Goal: Task Accomplishment & Management: Use online tool/utility

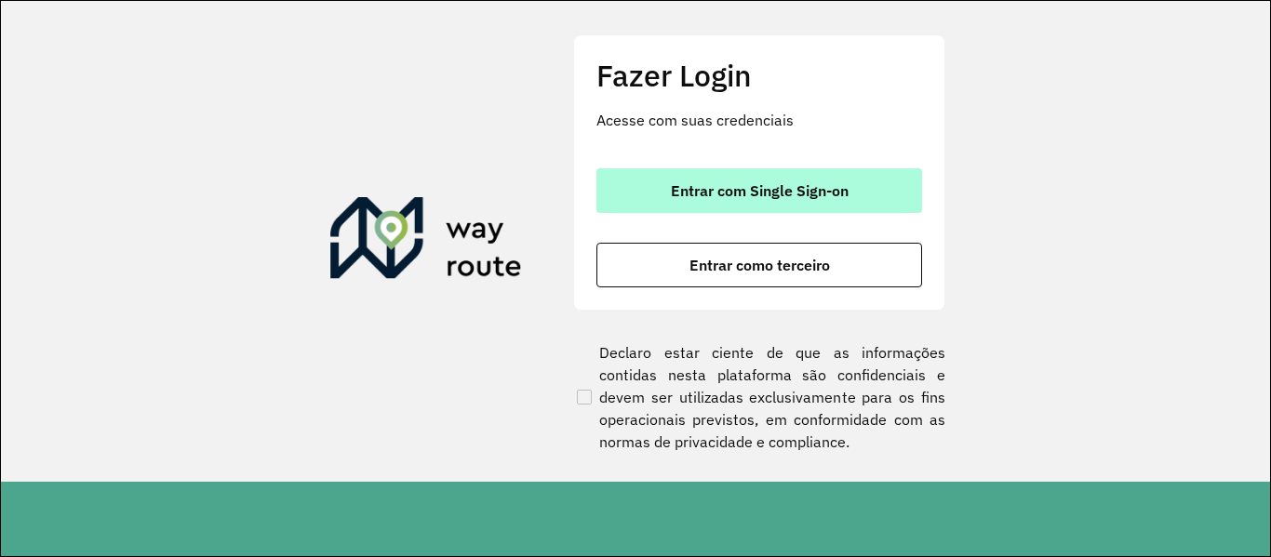
click at [724, 186] on span "Entrar com Single Sign-on" at bounding box center [760, 190] width 178 height 15
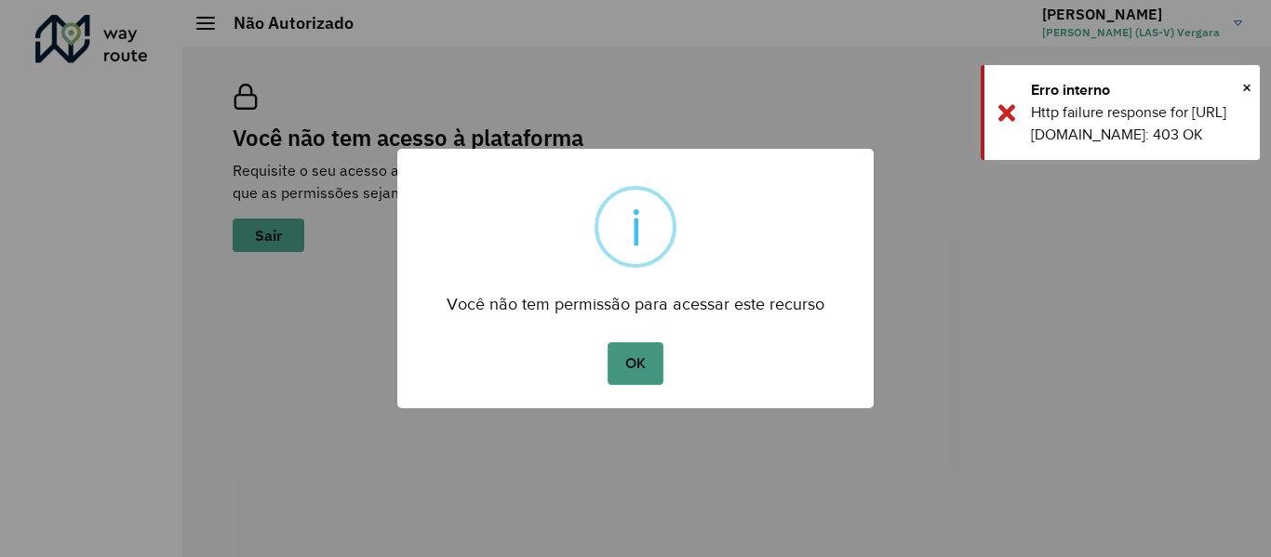
click at [648, 359] on button "OK" at bounding box center [635, 363] width 55 height 43
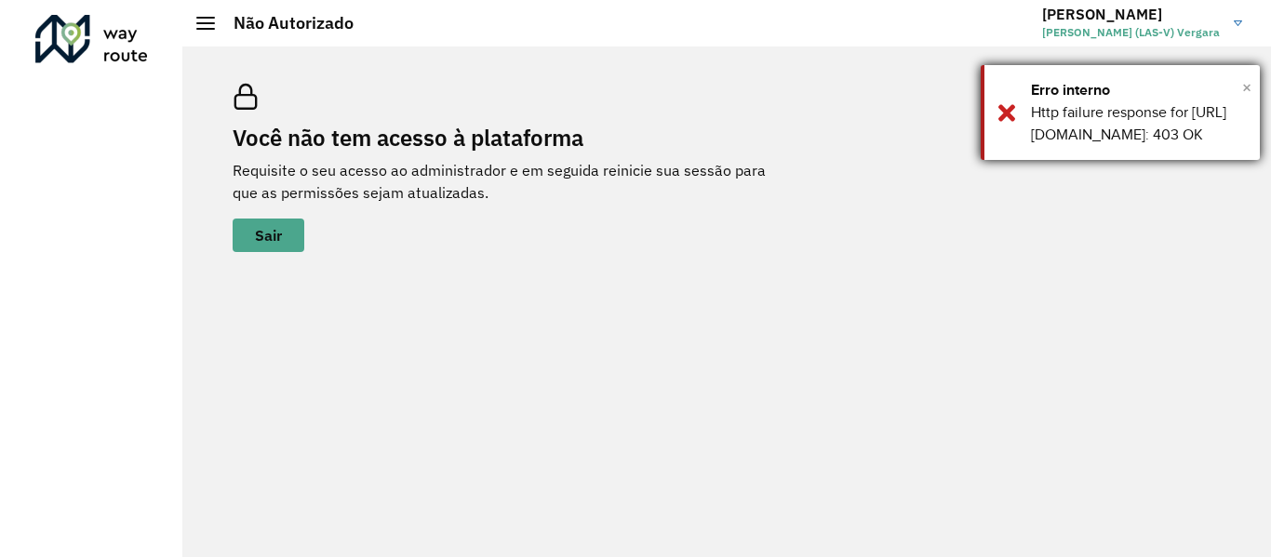
click at [1249, 87] on span "×" at bounding box center [1246, 88] width 9 height 28
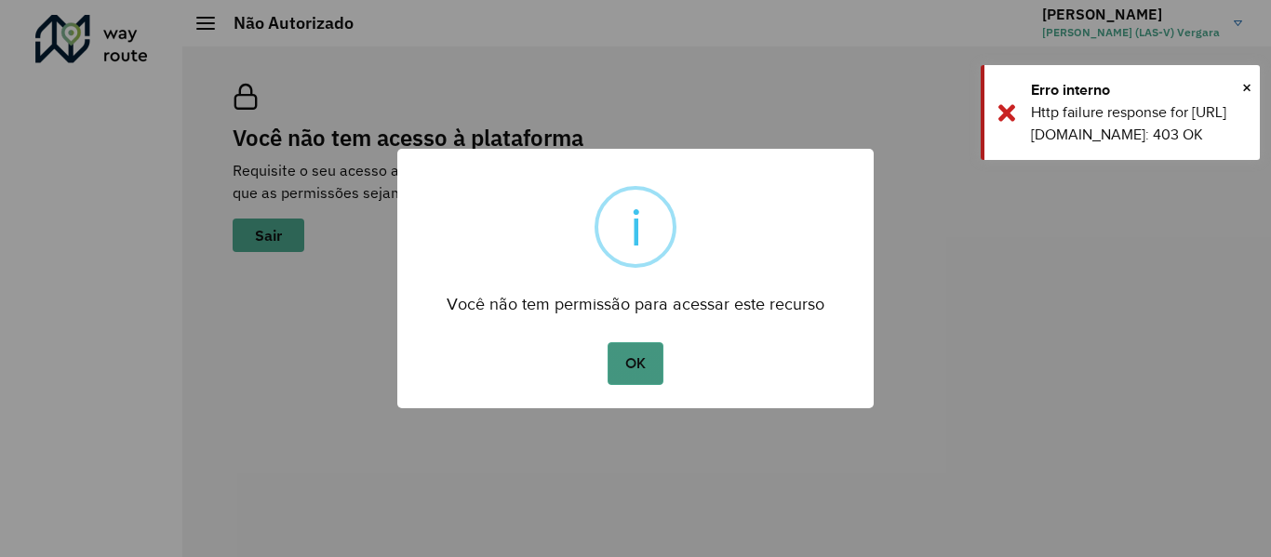
click at [640, 367] on button "OK" at bounding box center [635, 363] width 55 height 43
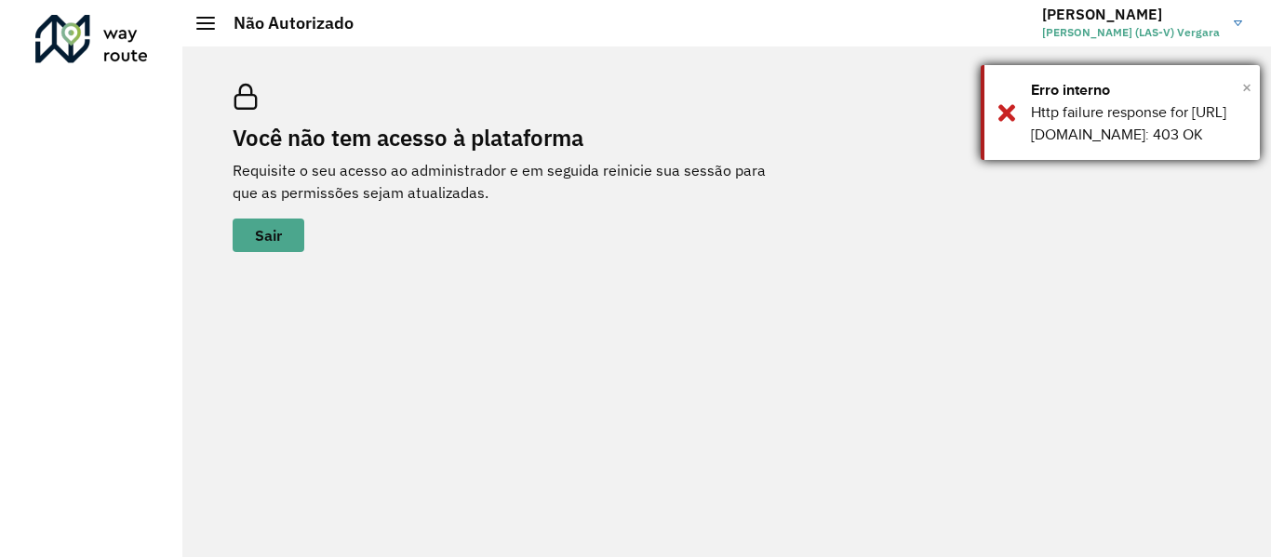
click at [1242, 86] on span "×" at bounding box center [1246, 88] width 9 height 28
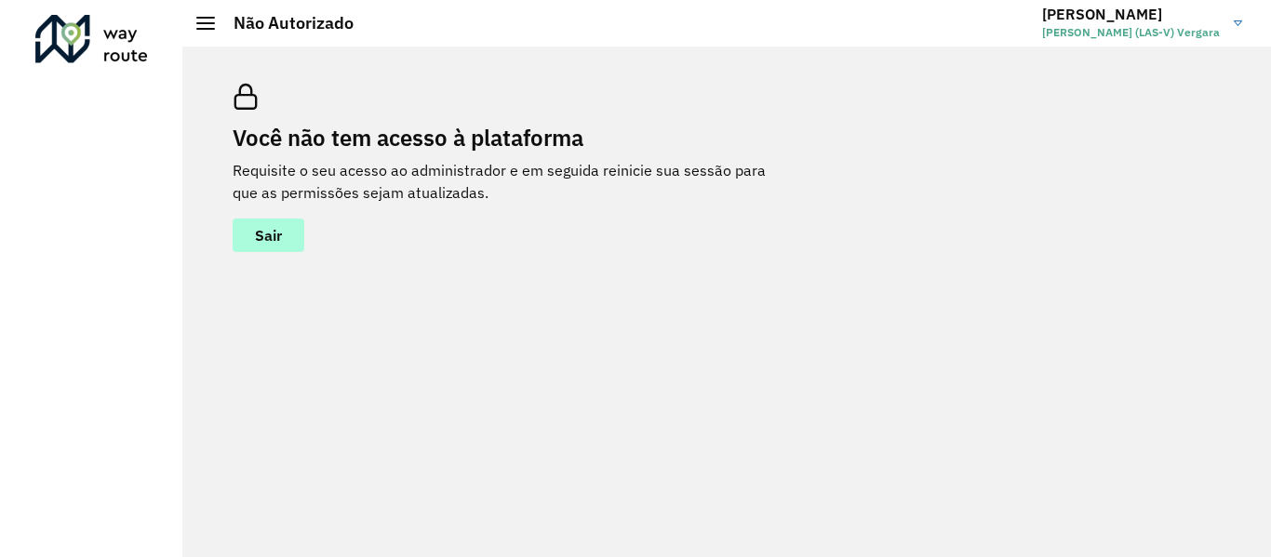
click at [259, 231] on span "Sair" at bounding box center [268, 235] width 27 height 15
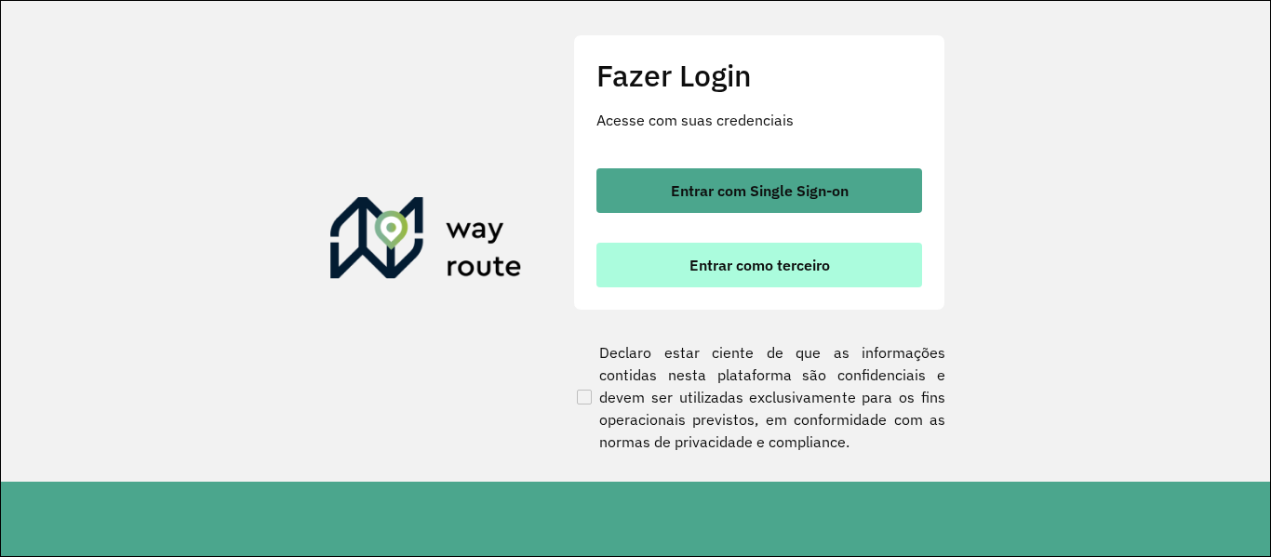
click at [779, 264] on span "Entrar como terceiro" at bounding box center [760, 265] width 141 height 15
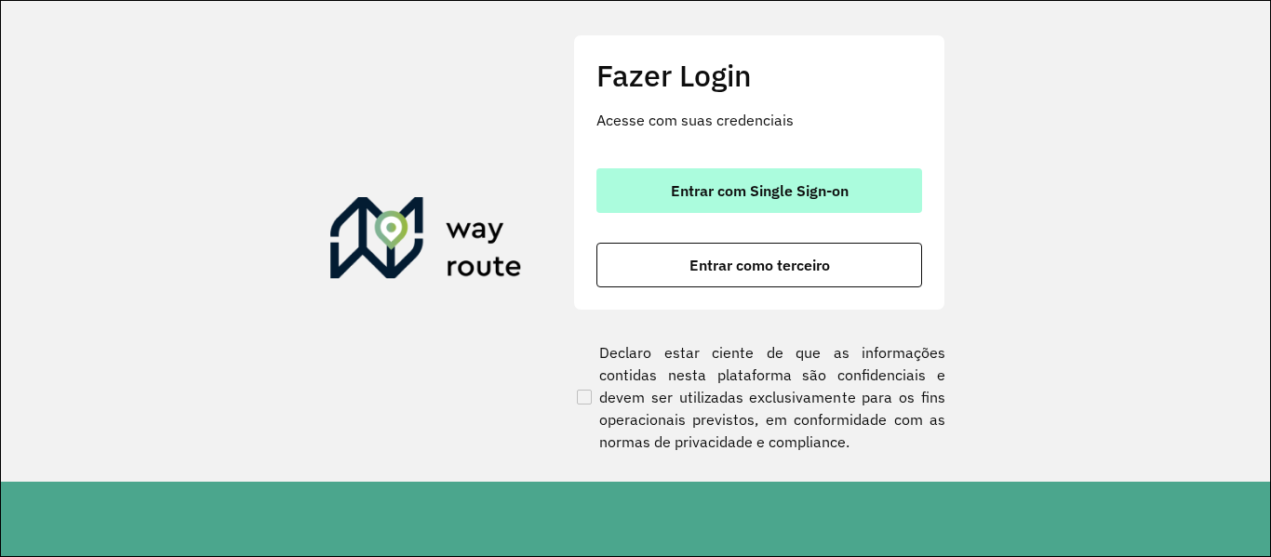
click at [756, 189] on span "Entrar com Single Sign-on" at bounding box center [760, 190] width 178 height 15
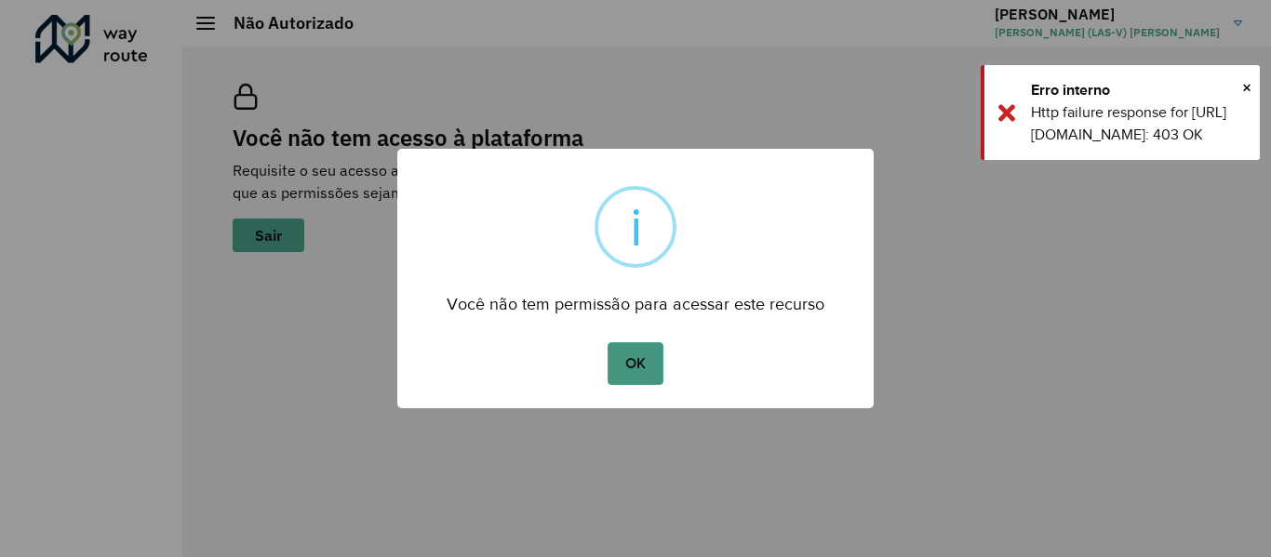
click at [626, 370] on button "OK" at bounding box center [635, 363] width 55 height 43
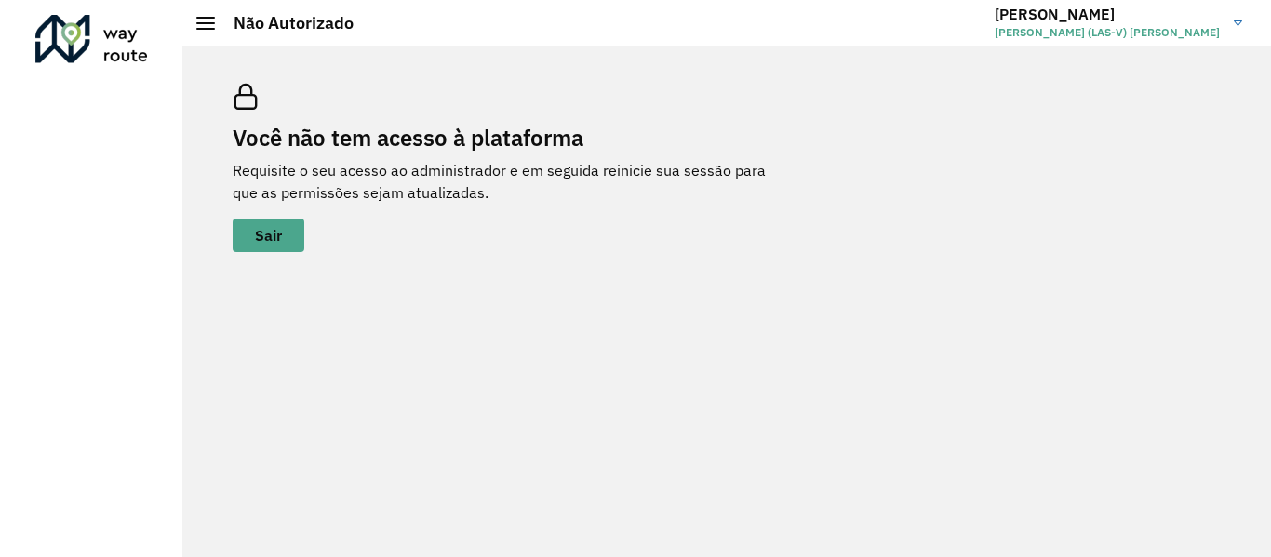
click at [1237, 19] on link "Gustavo Gustavo (LAS-V) Vergara" at bounding box center [1126, 23] width 262 height 48
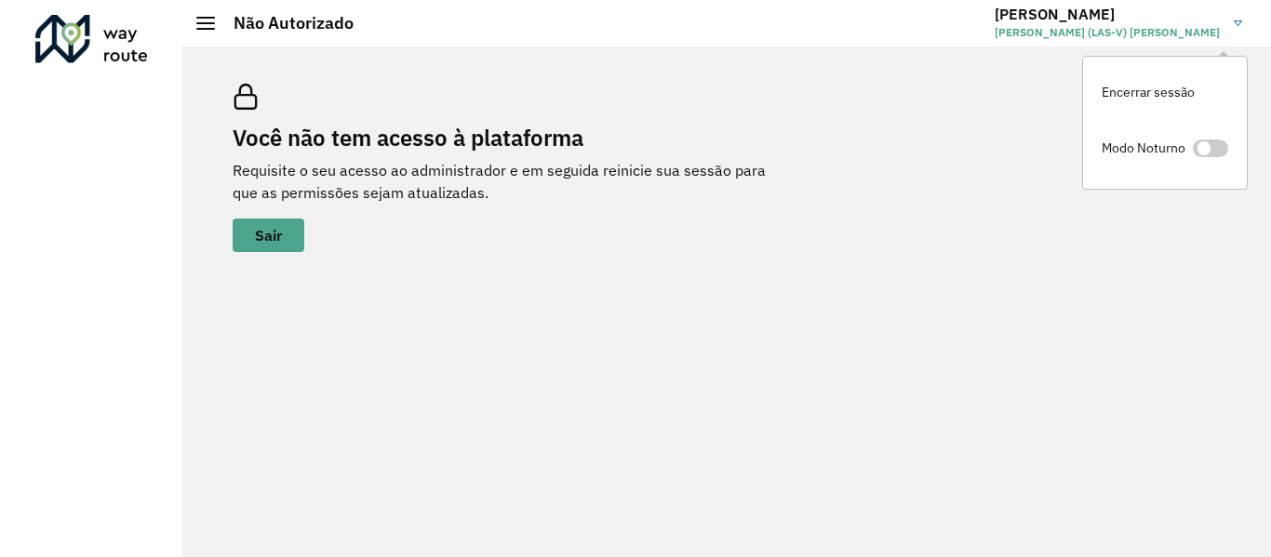
click at [896, 104] on div "Você não tem acesso à plataforma Requisite o seu acesso ao administrador e em s…" at bounding box center [726, 167] width 1033 height 213
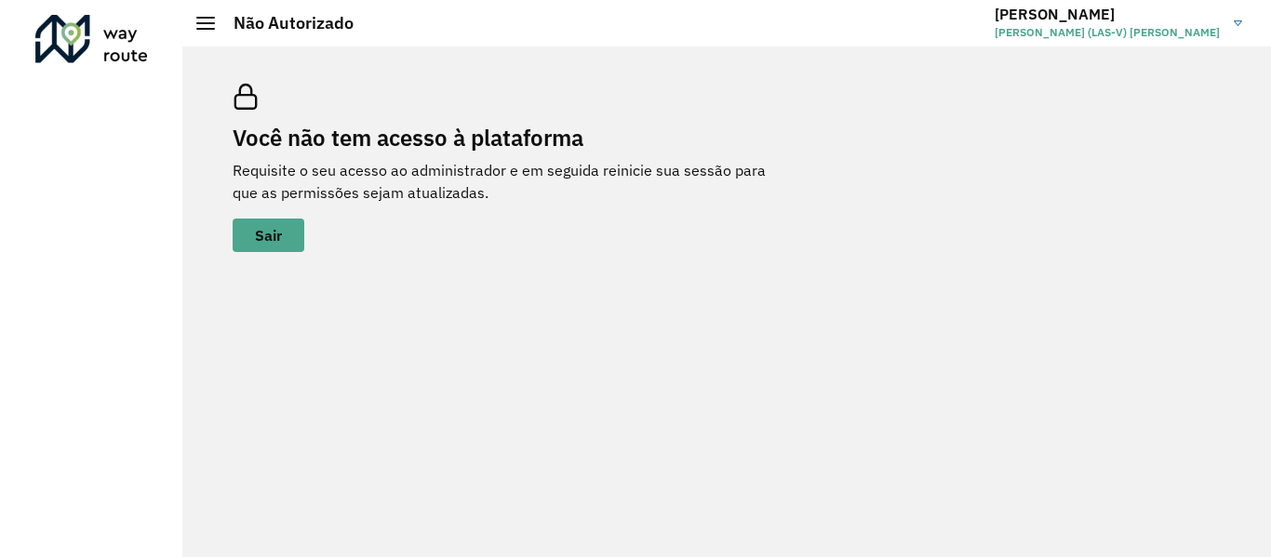
click at [202, 18] on span at bounding box center [205, 18] width 19 height 2
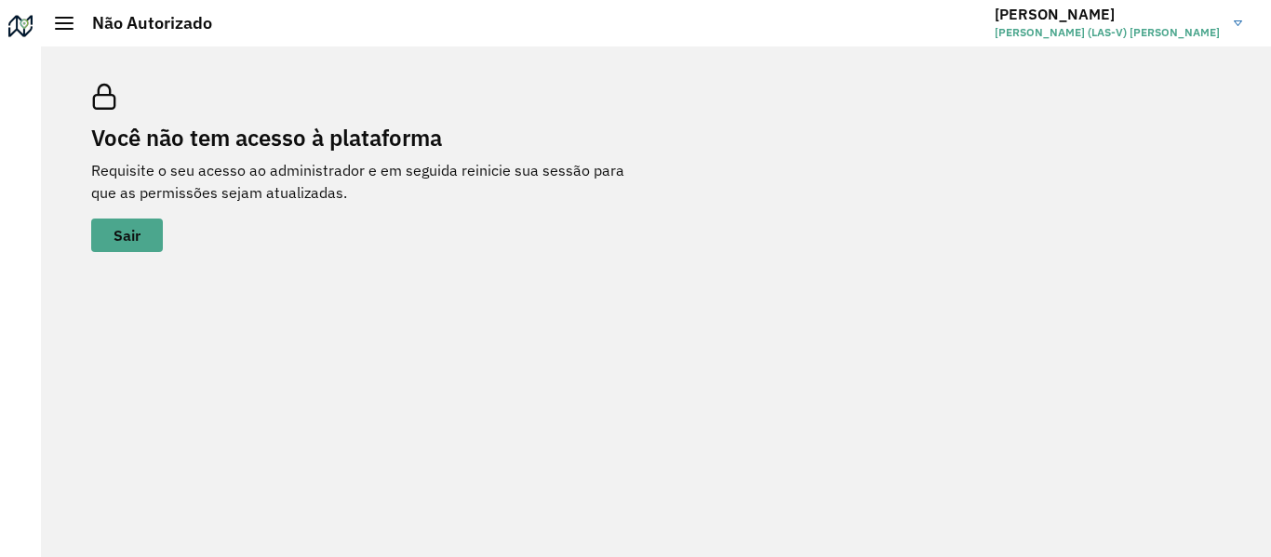
click at [74, 24] on h2 "Não Autorizado" at bounding box center [143, 23] width 139 height 20
click at [14, 20] on div at bounding box center [21, 30] width 30 height 30
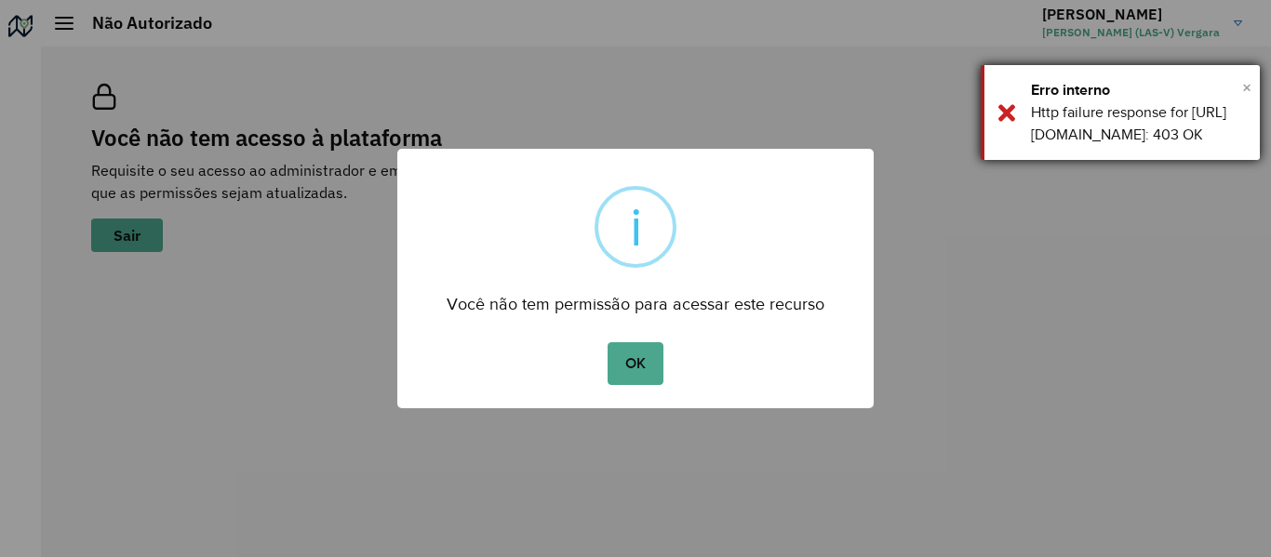
click at [1243, 82] on span "×" at bounding box center [1246, 88] width 9 height 28
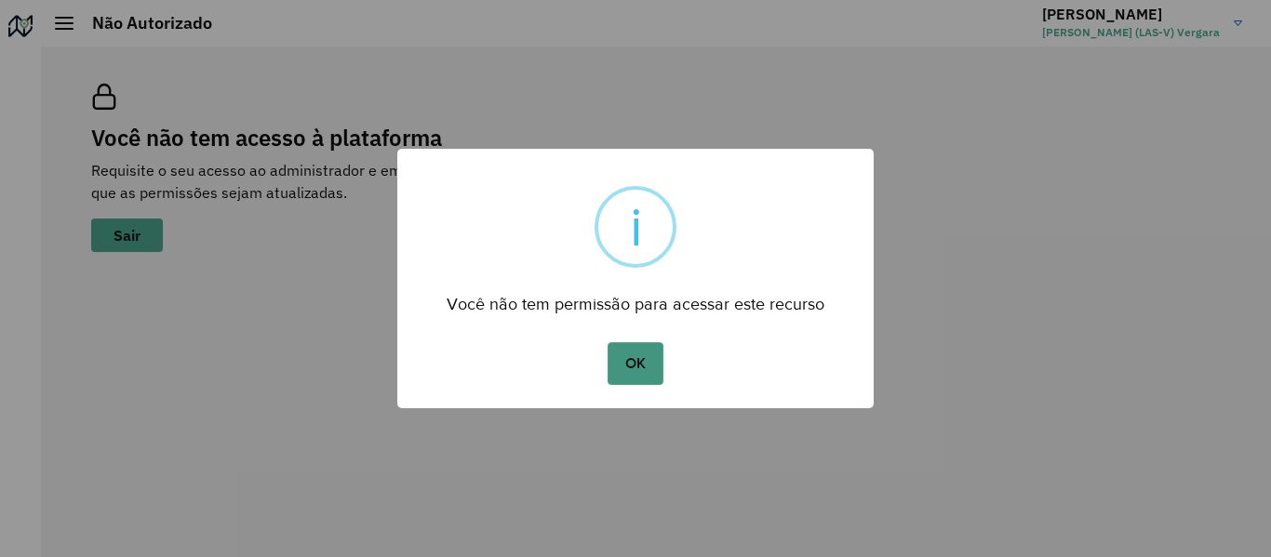
click at [651, 374] on button "OK" at bounding box center [635, 363] width 55 height 43
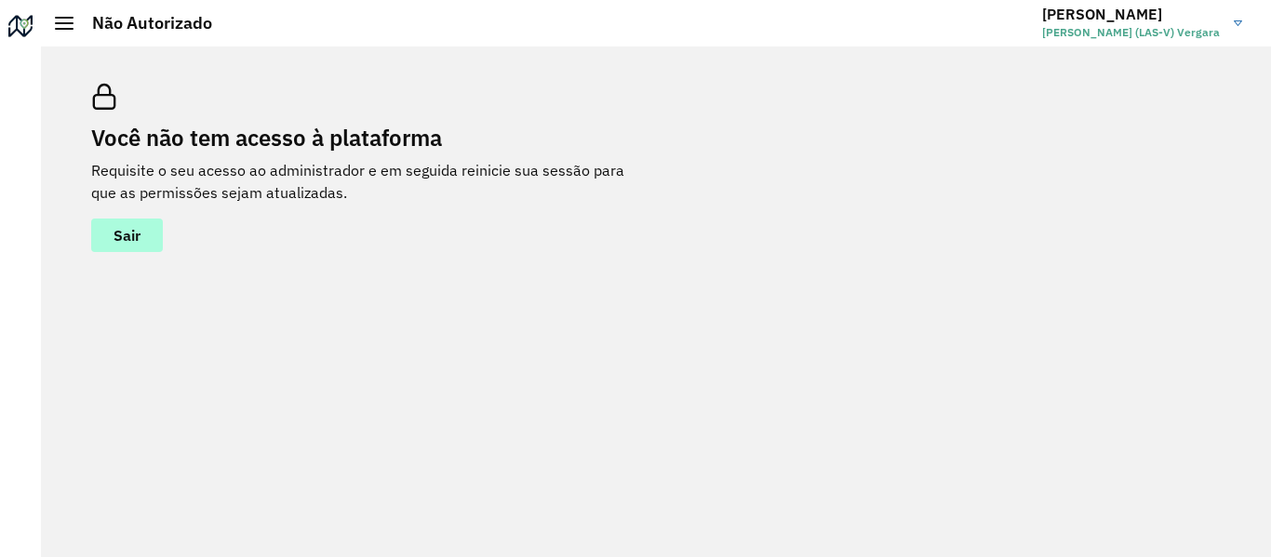
click at [127, 247] on button "Sair" at bounding box center [127, 236] width 72 height 34
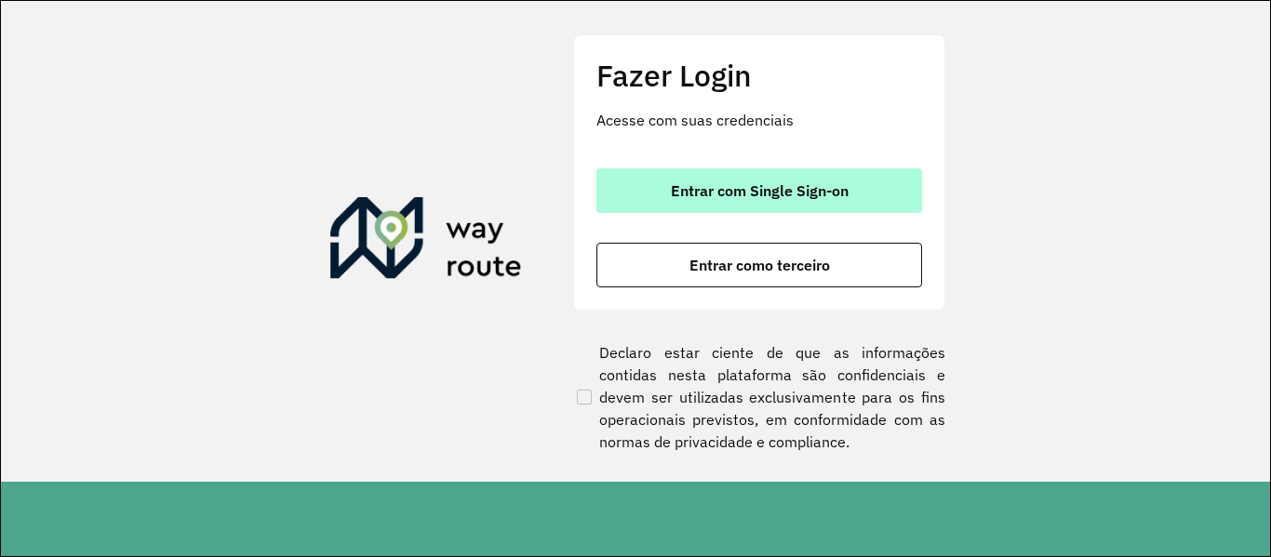
click at [733, 180] on button "Entrar com Single Sign-on" at bounding box center [760, 190] width 326 height 45
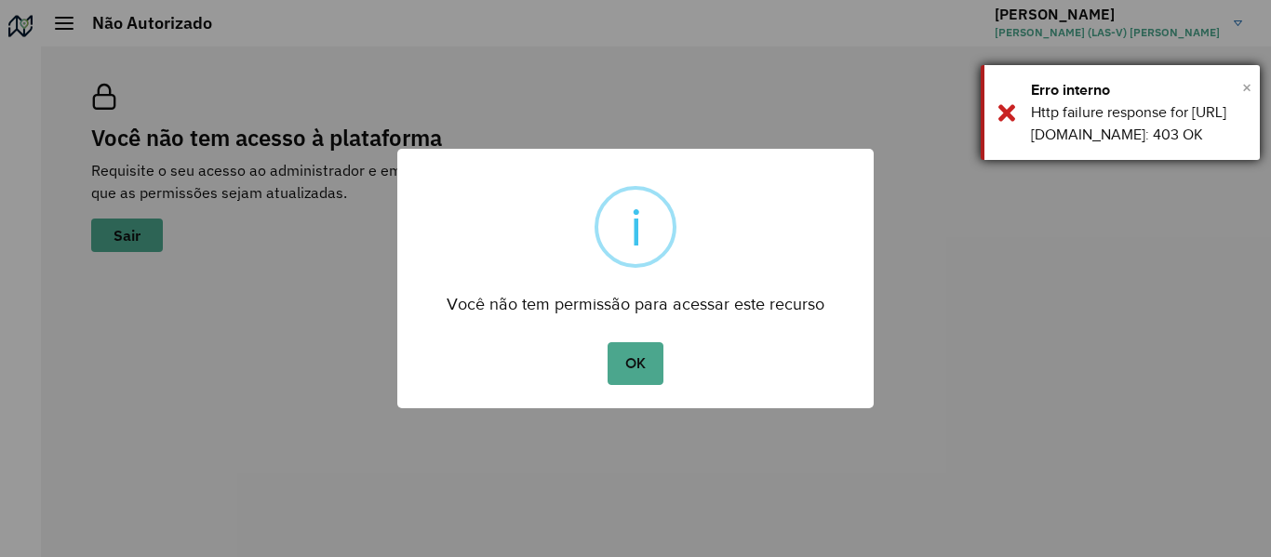
click at [1248, 84] on span "×" at bounding box center [1246, 88] width 9 height 28
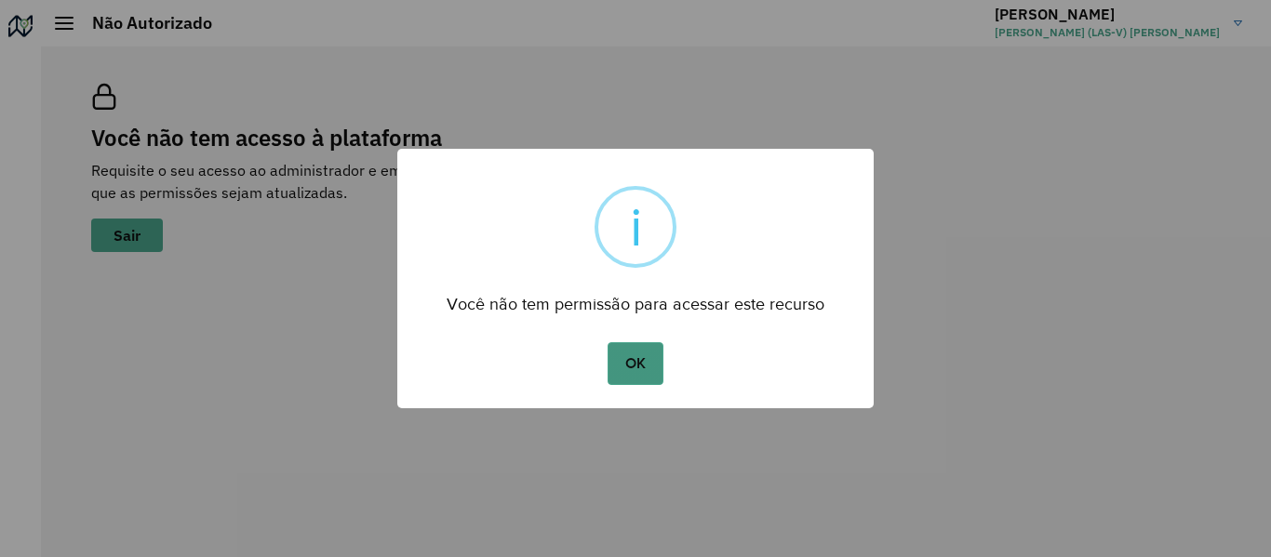
click at [648, 360] on button "OK" at bounding box center [635, 363] width 55 height 43
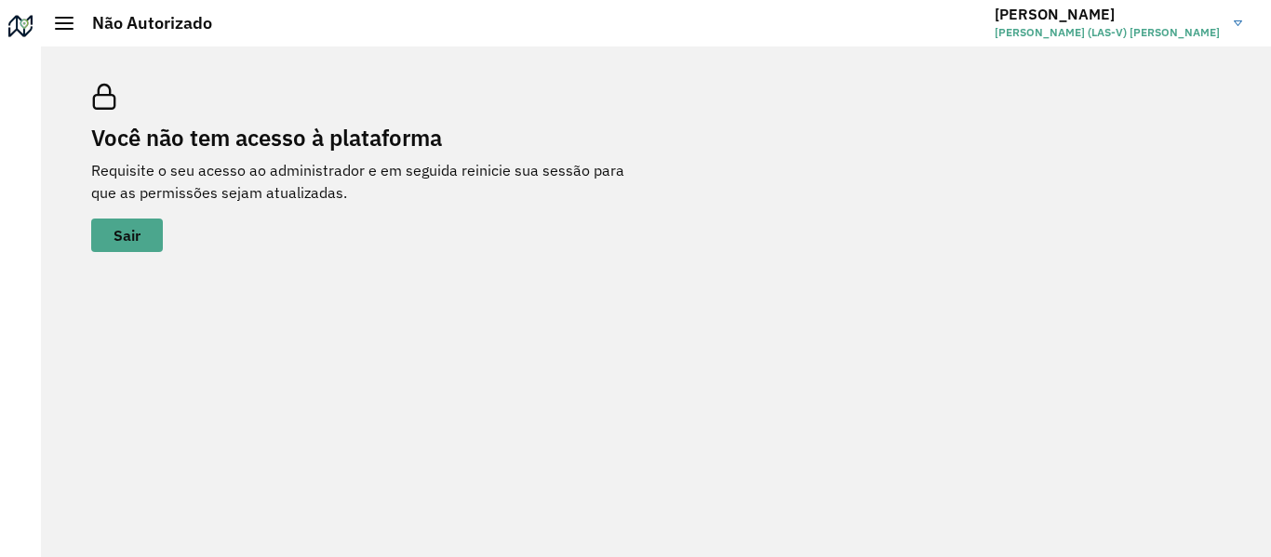
click at [1238, 22] on img at bounding box center [1238, 23] width 8 height 6
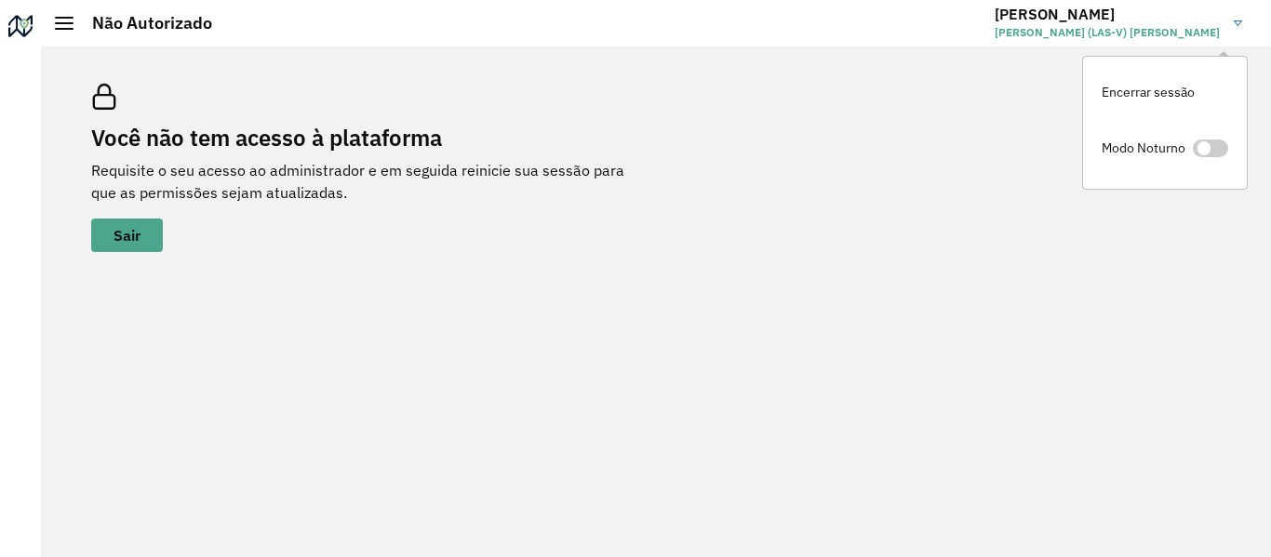
click at [1238, 22] on img at bounding box center [1238, 23] width 8 height 6
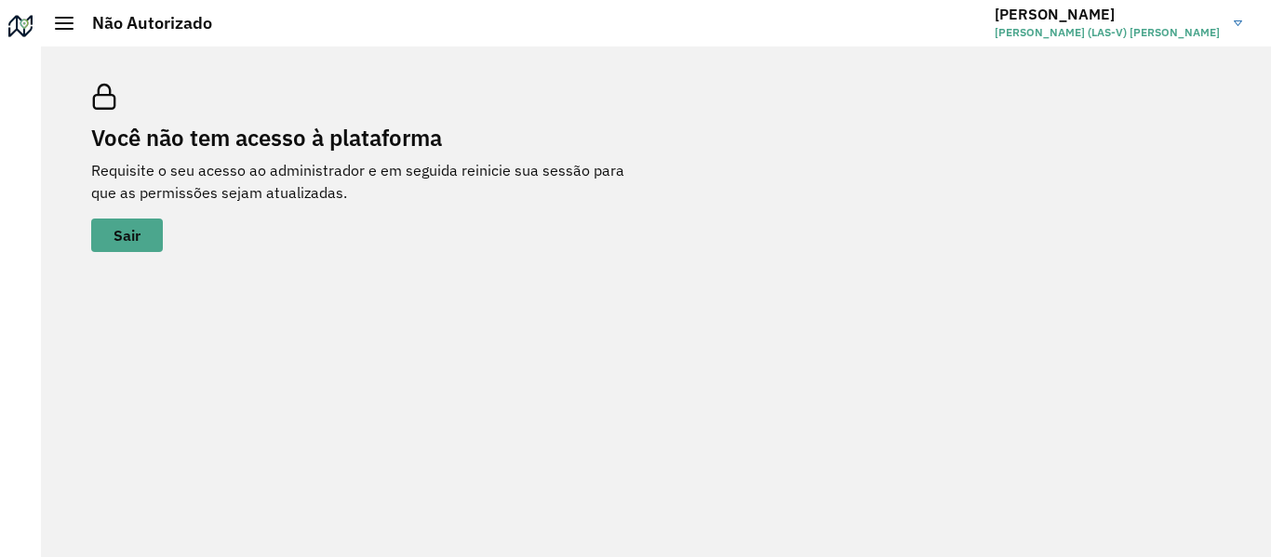
click at [71, 26] on div at bounding box center [64, 23] width 19 height 13
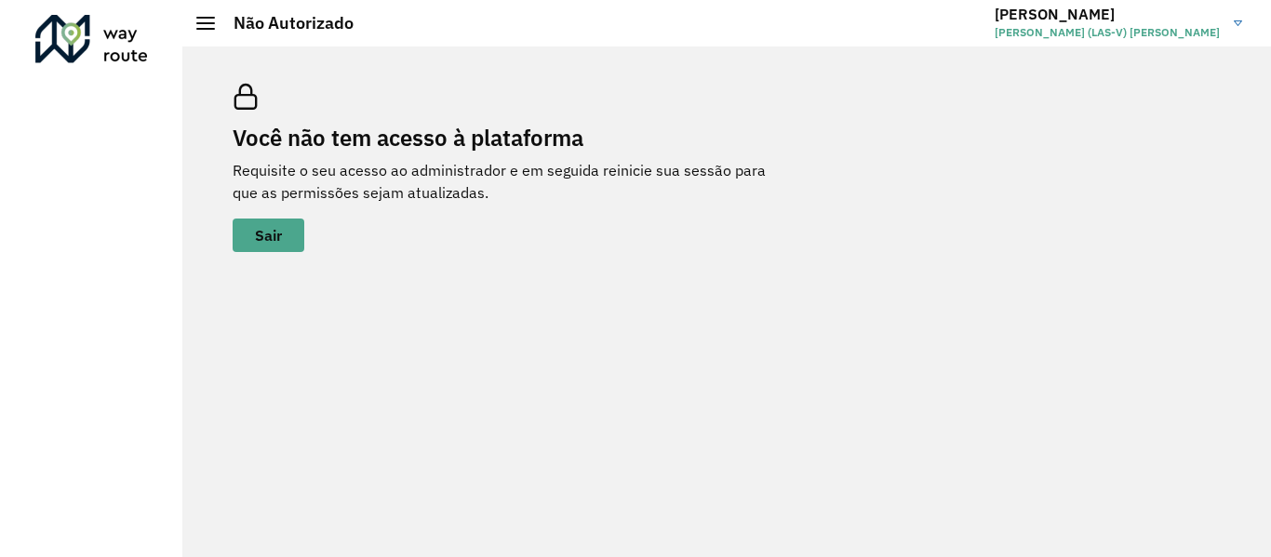
click at [200, 20] on div at bounding box center [205, 23] width 19 height 13
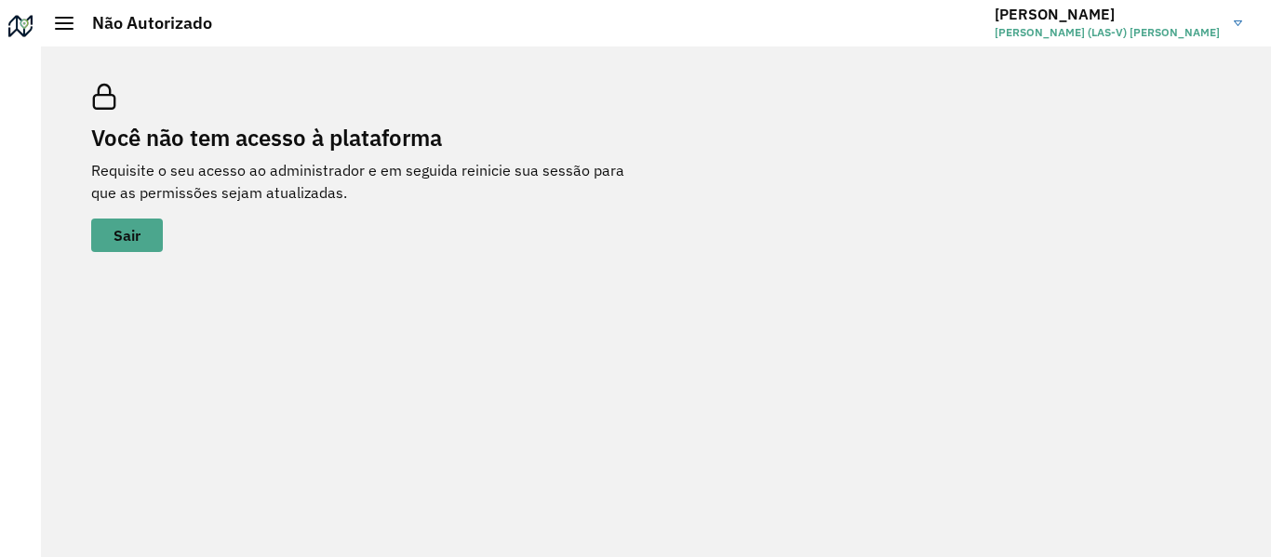
click at [204, 22] on h2 "Não Autorizado" at bounding box center [143, 23] width 139 height 20
